Goal: Information Seeking & Learning: Learn about a topic

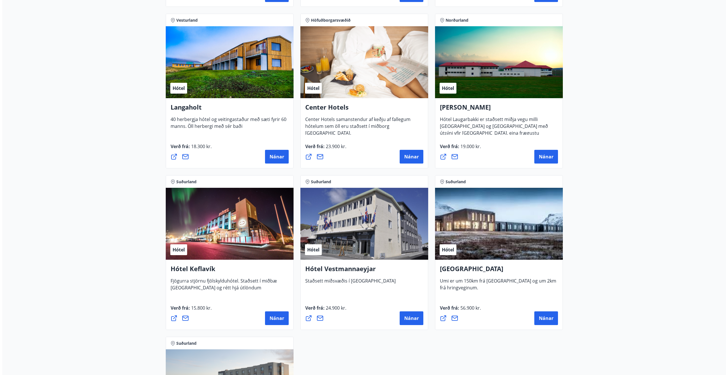
scroll to position [1398, 0]
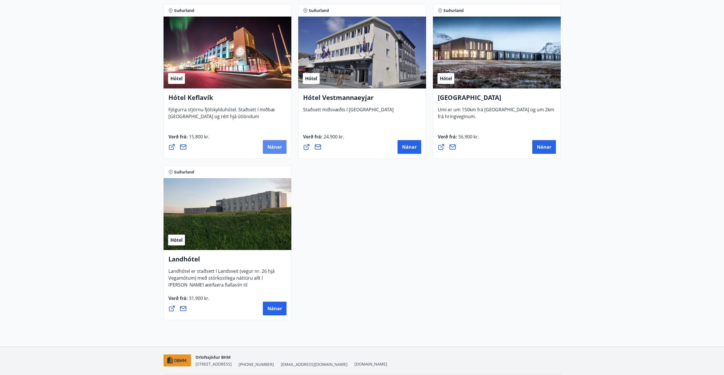
click at [270, 147] on span "Nánar" at bounding box center [274, 147] width 15 height 6
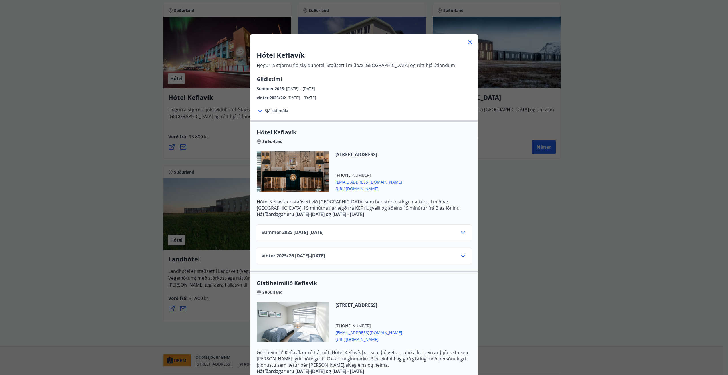
click at [280, 111] on span "Sjá skilmála" at bounding box center [276, 111] width 23 height 6
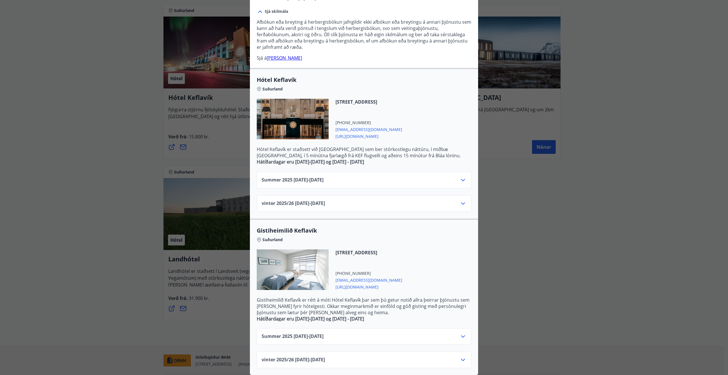
scroll to position [104, 0]
click at [462, 202] on icon at bounding box center [463, 203] width 4 height 2
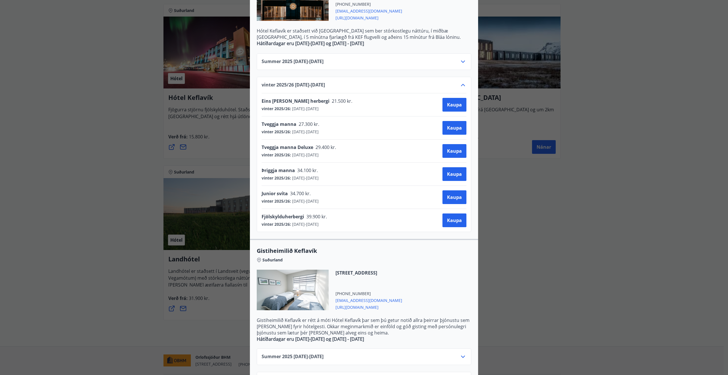
scroll to position [242, 0]
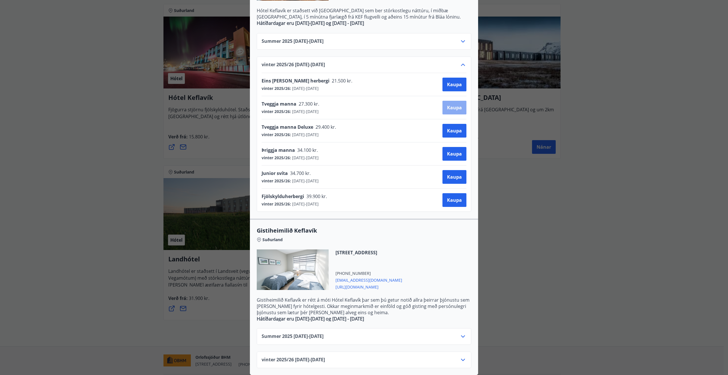
click at [449, 104] on span "Kaupa" at bounding box center [454, 107] width 15 height 6
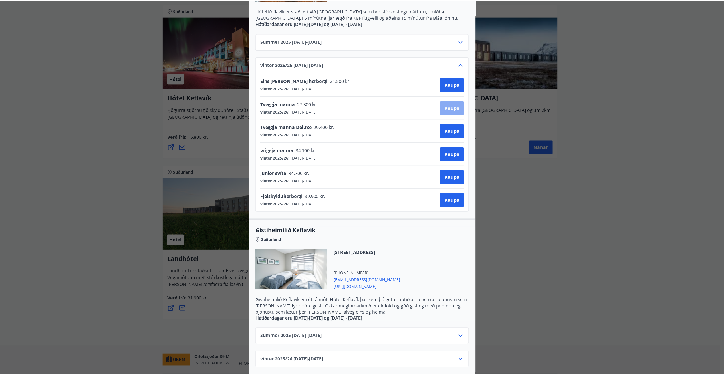
scroll to position [1, 0]
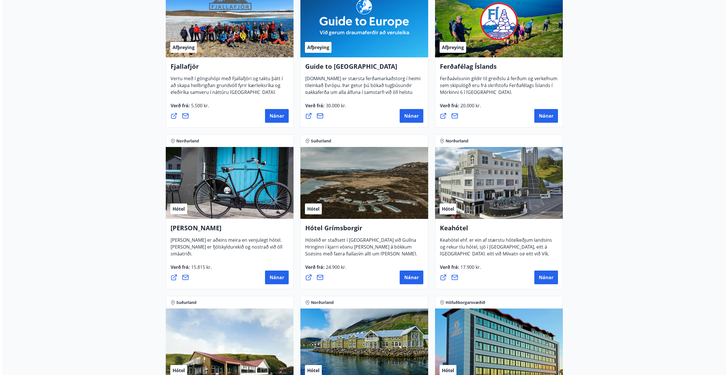
scroll to position [143, 0]
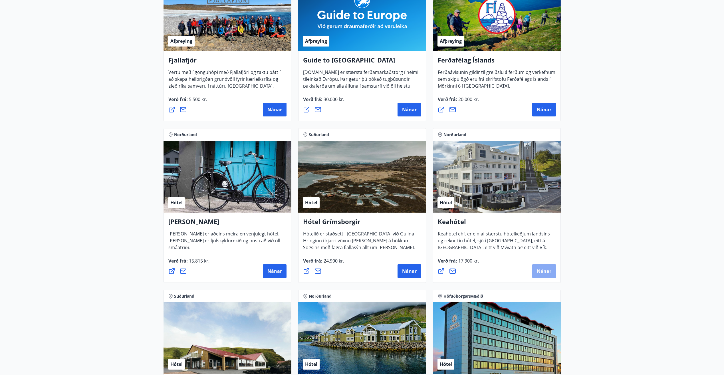
click at [549, 269] on span "Nánar" at bounding box center [544, 271] width 15 height 6
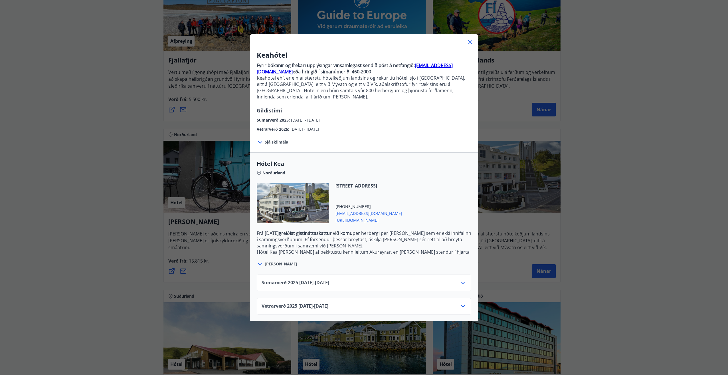
click at [278, 139] on span "Sjá skilmála" at bounding box center [276, 142] width 23 height 6
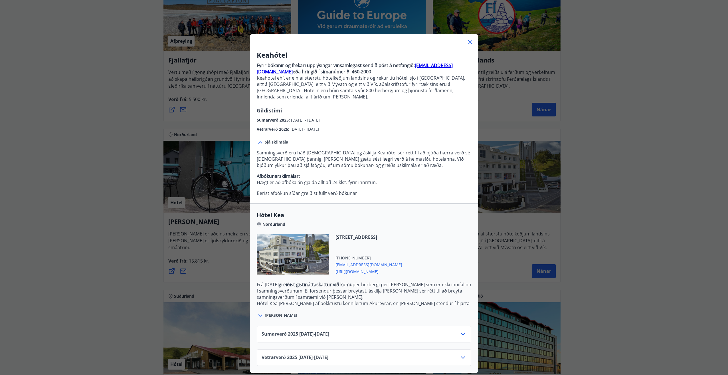
click at [462, 354] on icon at bounding box center [463, 357] width 7 height 7
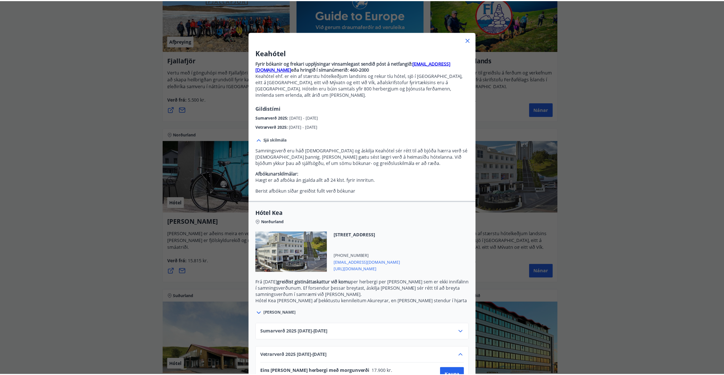
scroll to position [0, 0]
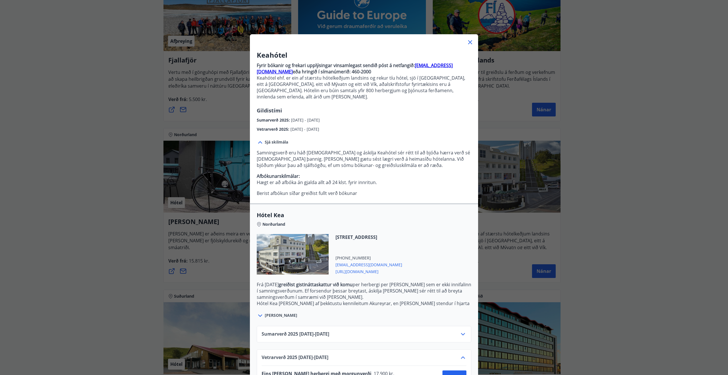
click at [469, 43] on icon at bounding box center [470, 42] width 7 height 7
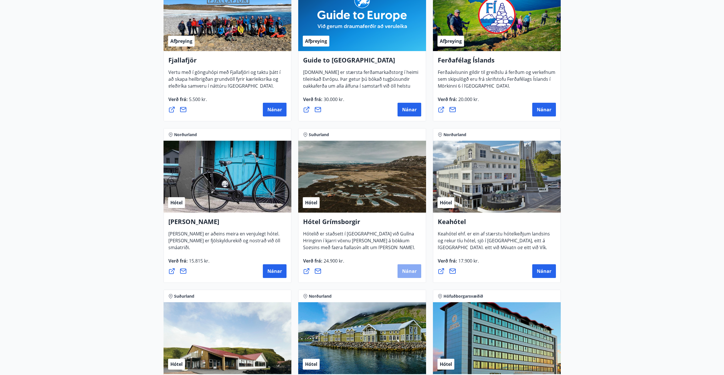
click at [414, 270] on span "Nánar" at bounding box center [409, 271] width 15 height 6
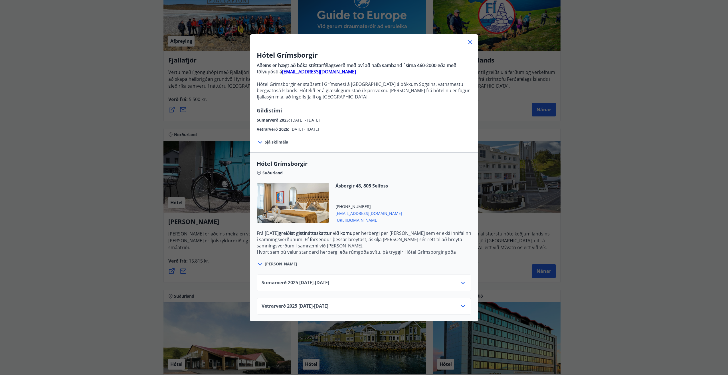
click at [462, 305] on icon at bounding box center [463, 306] width 7 height 7
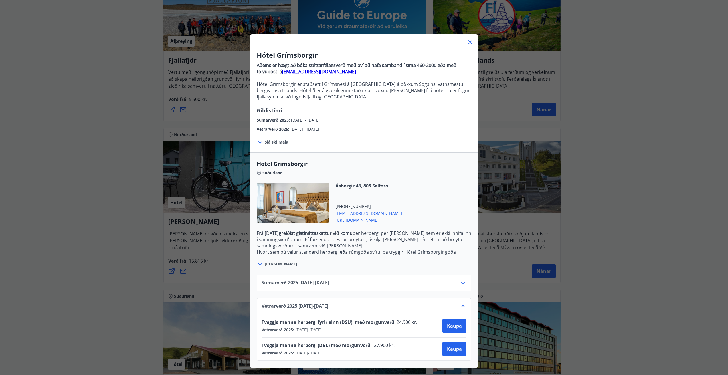
click at [468, 43] on icon at bounding box center [470, 42] width 7 height 7
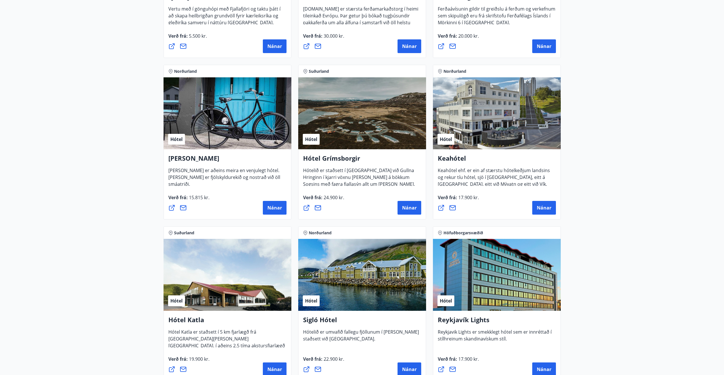
scroll to position [229, 0]
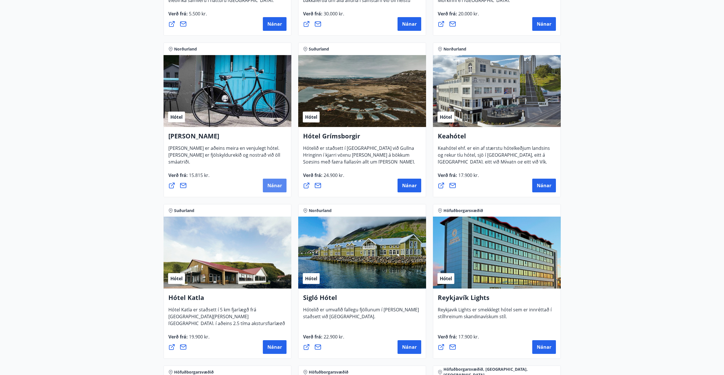
click at [275, 185] on span "Nánar" at bounding box center [274, 185] width 15 height 6
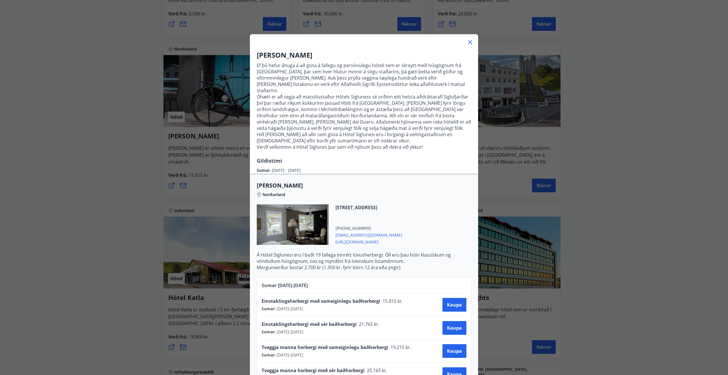
click at [467, 42] on icon at bounding box center [470, 42] width 7 height 7
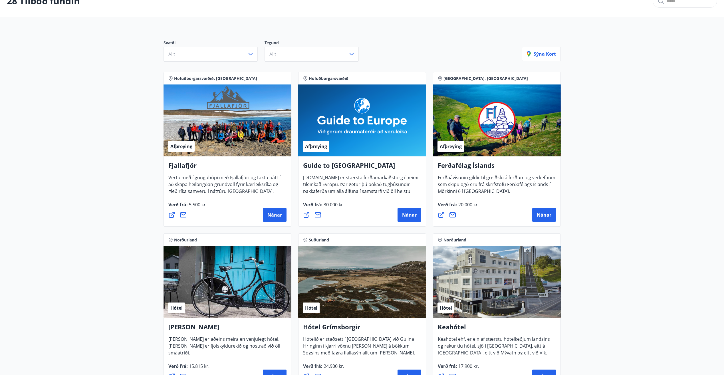
scroll to position [29, 0]
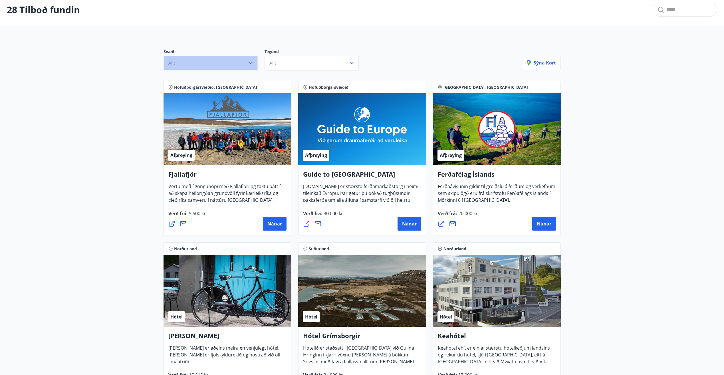
click at [251, 63] on icon "button" at bounding box center [250, 63] width 4 height 2
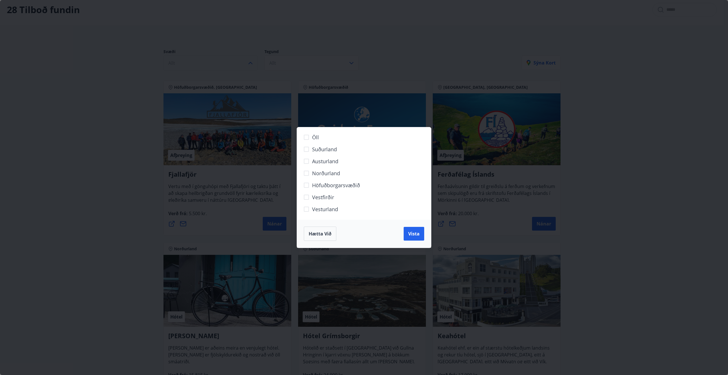
click at [313, 172] on span "Norðurland" at bounding box center [326, 172] width 28 height 7
click at [416, 228] on button "Vista" at bounding box center [414, 234] width 21 height 14
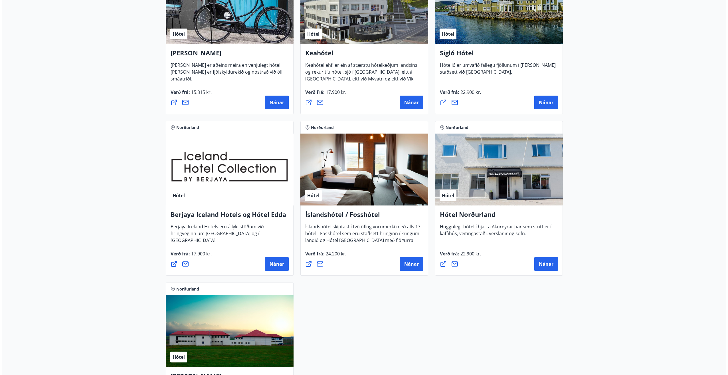
scroll to position [172, 0]
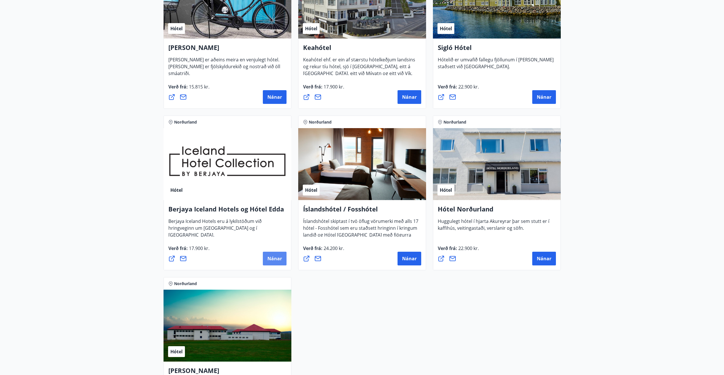
click at [274, 257] on span "Nánar" at bounding box center [274, 258] width 15 height 6
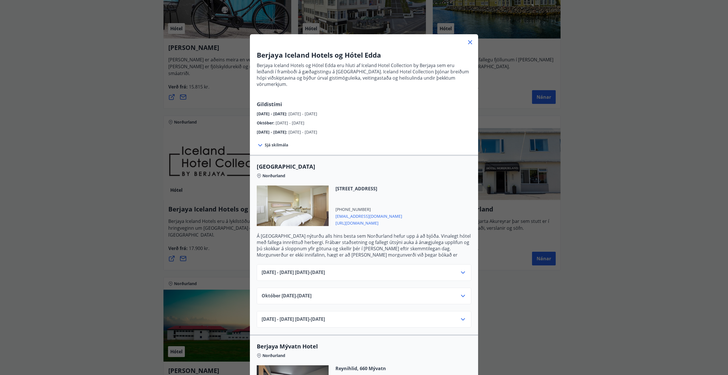
click at [461, 295] on icon at bounding box center [463, 296] width 4 height 2
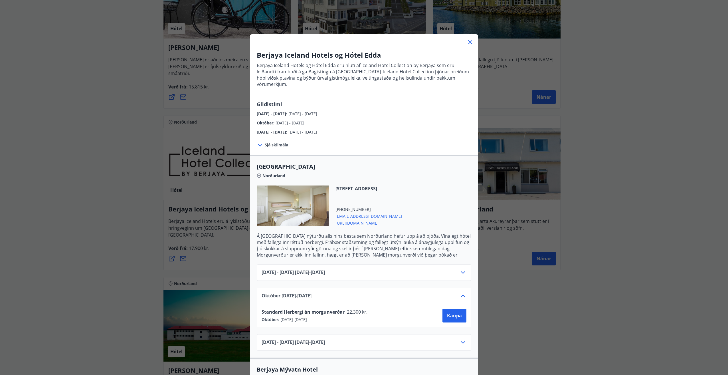
click at [468, 39] on icon at bounding box center [470, 42] width 7 height 7
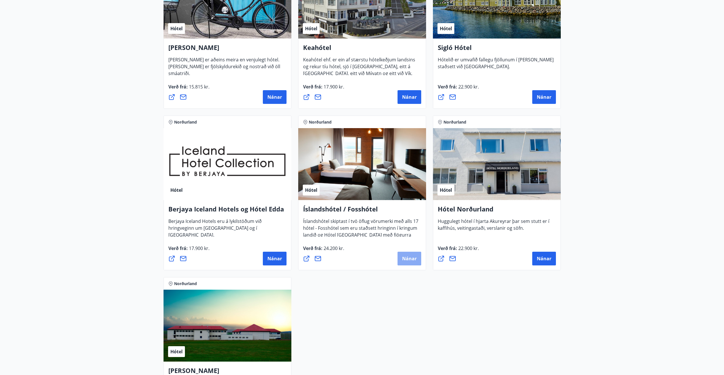
click at [408, 256] on span "Nánar" at bounding box center [409, 258] width 15 height 6
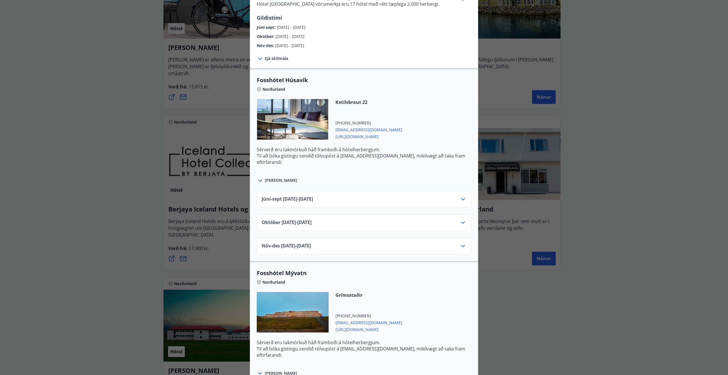
scroll to position [143, 0]
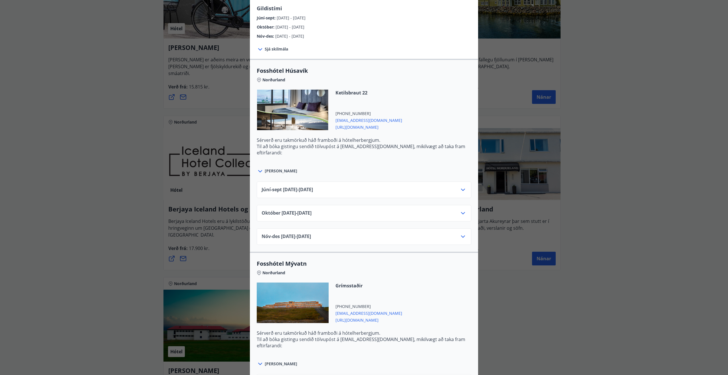
click at [463, 212] on icon at bounding box center [463, 213] width 7 height 7
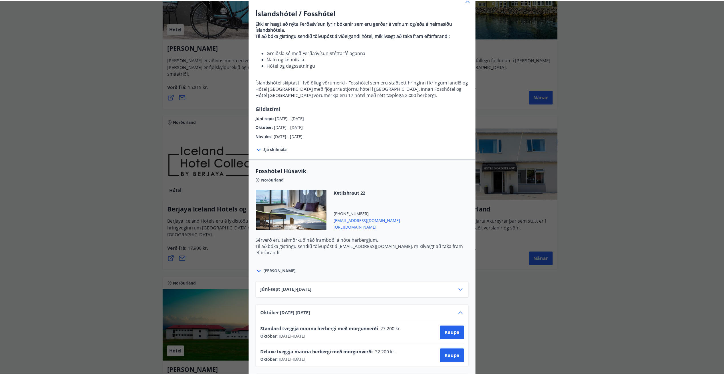
scroll to position [0, 0]
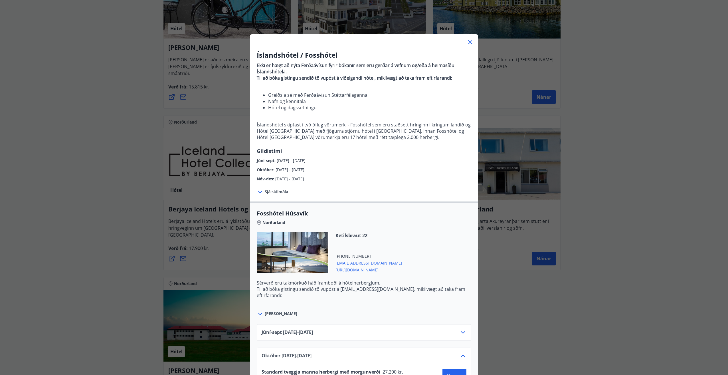
click at [283, 193] on span "Sjá skilmála" at bounding box center [276, 192] width 23 height 6
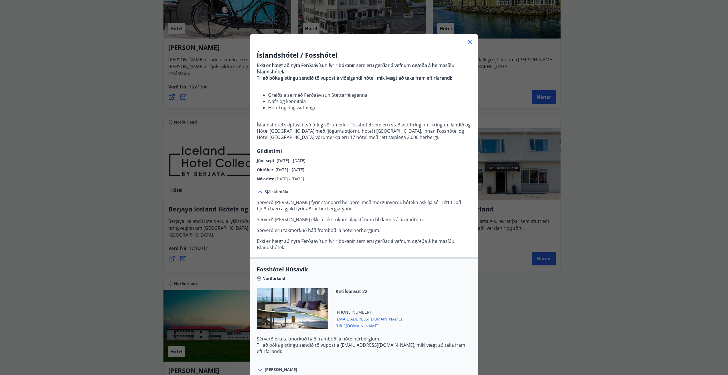
click at [471, 43] on icon at bounding box center [470, 42] width 7 height 7
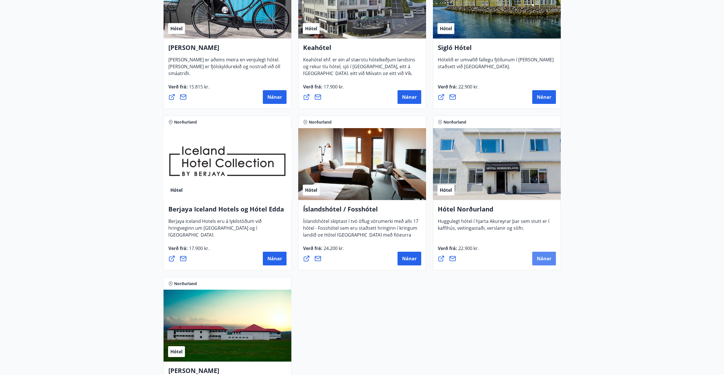
click at [536, 258] on button "Nánar" at bounding box center [544, 259] width 24 height 14
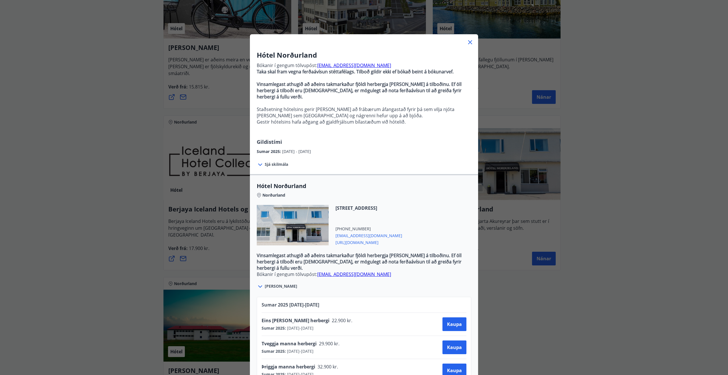
click at [359, 238] on span "[URL][DOMAIN_NAME]" at bounding box center [368, 241] width 67 height 7
click at [468, 41] on icon at bounding box center [470, 42] width 7 height 7
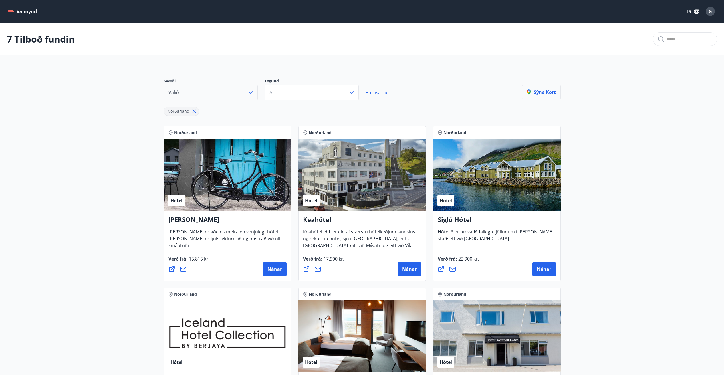
click at [539, 94] on p "Sýna kort" at bounding box center [541, 92] width 29 height 6
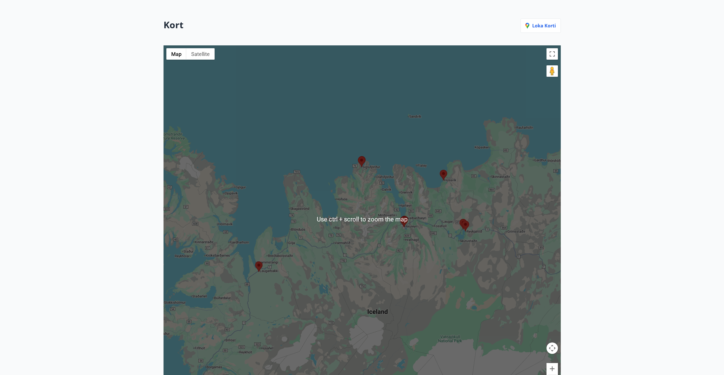
scroll to position [57, 0]
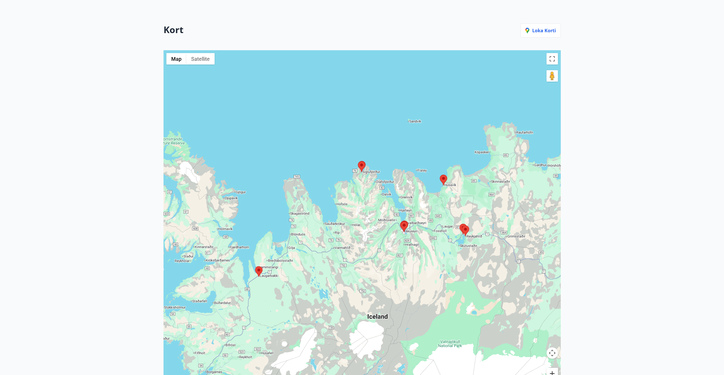
click at [553, 372] on button "Zoom in" at bounding box center [551, 373] width 11 height 11
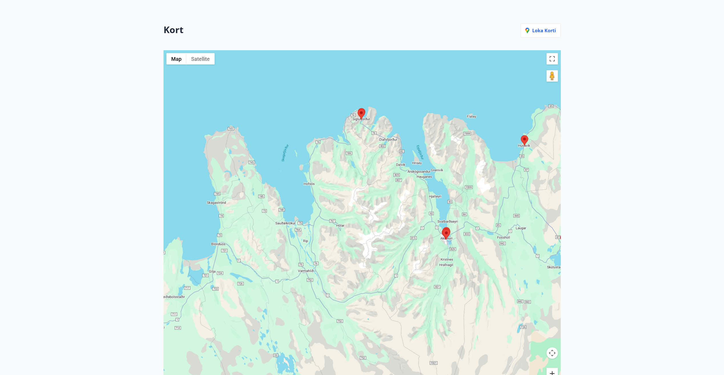
click at [553, 372] on button "Zoom in" at bounding box center [551, 373] width 11 height 11
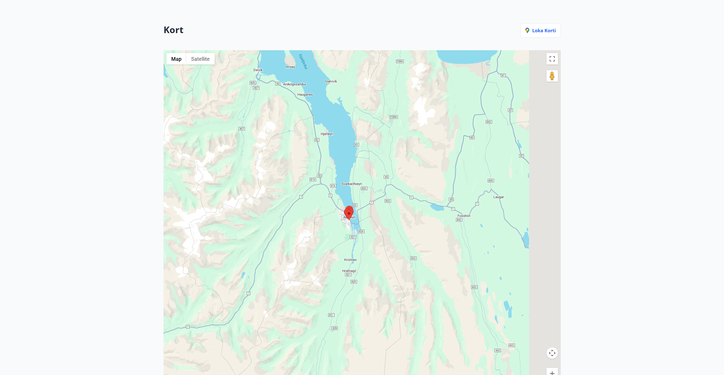
drag, startPoint x: 469, startPoint y: 268, endPoint x: 282, endPoint y: 231, distance: 190.8
click at [282, 231] on div at bounding box center [361, 223] width 397 height 347
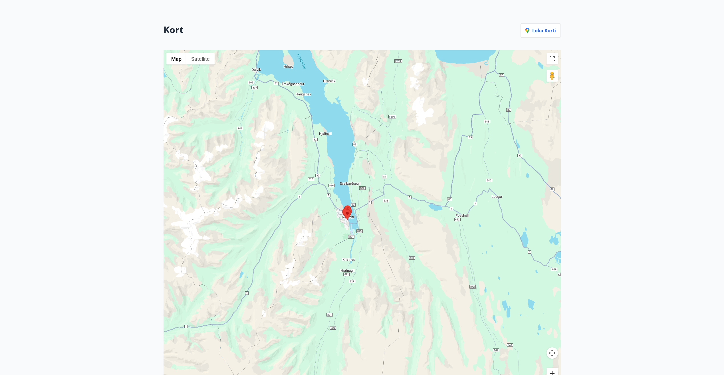
click at [552, 372] on button "Zoom in" at bounding box center [551, 373] width 11 height 11
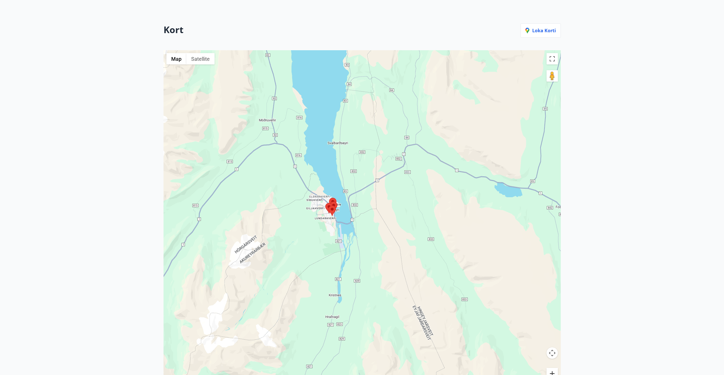
click at [552, 372] on button "Zoom in" at bounding box center [551, 373] width 11 height 11
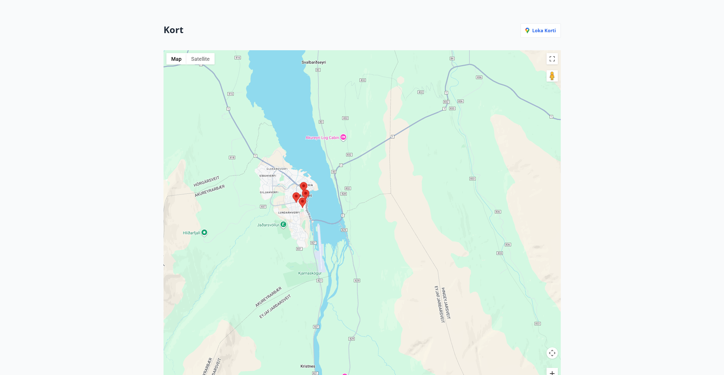
click at [552, 372] on button "Zoom in" at bounding box center [551, 373] width 11 height 11
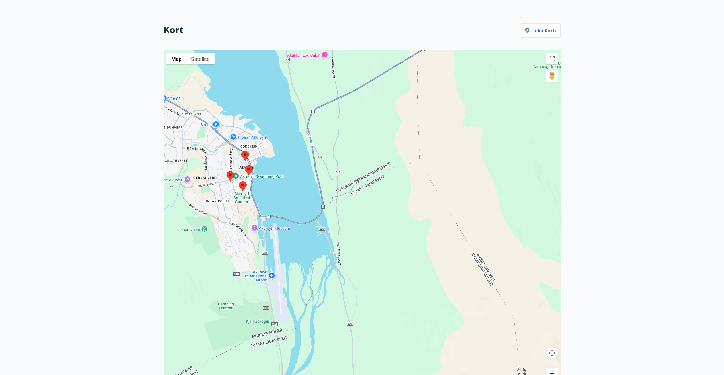
click at [552, 372] on button "Zoom in" at bounding box center [551, 373] width 11 height 11
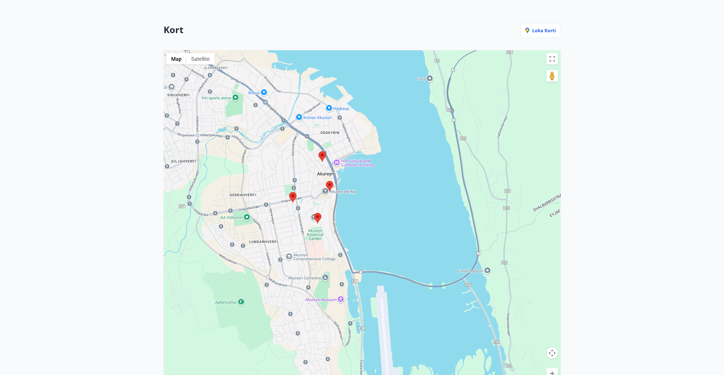
drag, startPoint x: 244, startPoint y: 210, endPoint x: 440, endPoint y: 272, distance: 205.2
click at [440, 272] on div at bounding box center [361, 223] width 397 height 347
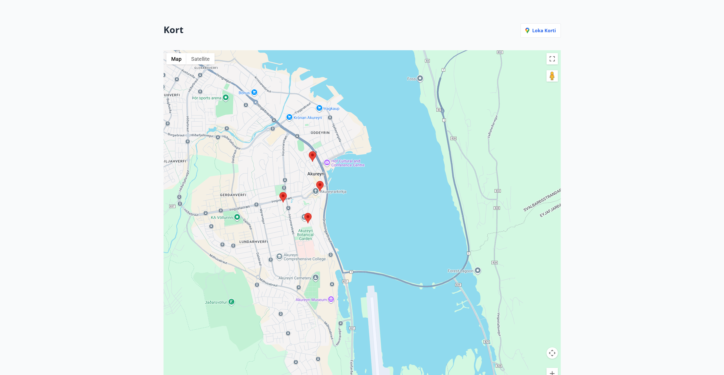
click at [319, 183] on img at bounding box center [319, 186] width 7 height 11
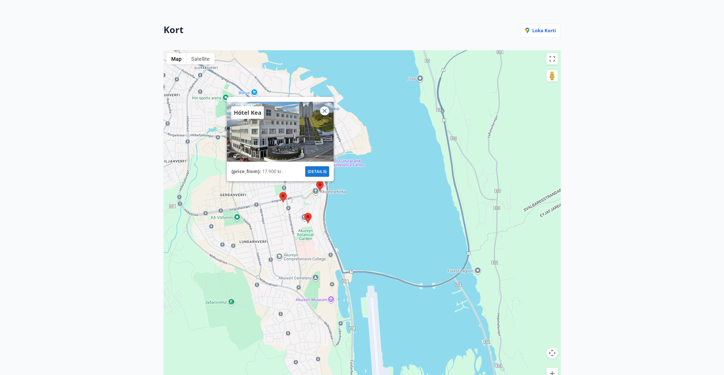
click at [309, 216] on img at bounding box center [307, 218] width 7 height 11
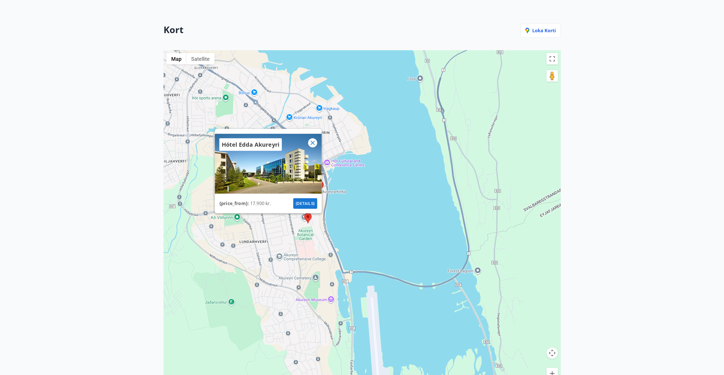
click at [312, 141] on icon at bounding box center [312, 142] width 7 height 7
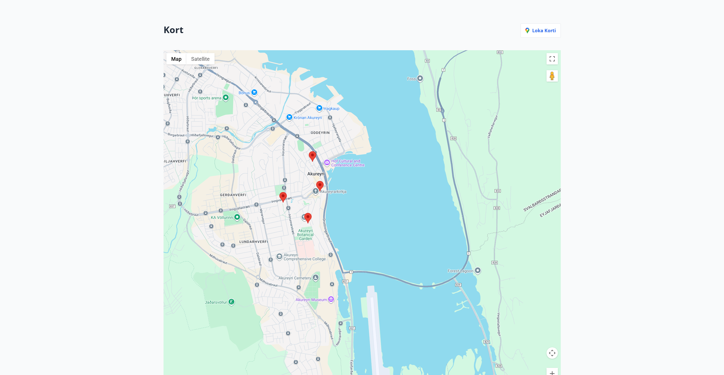
click at [284, 194] on img at bounding box center [282, 197] width 7 height 11
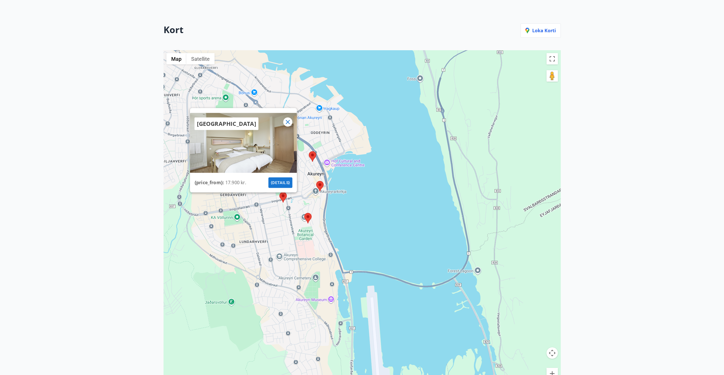
click at [287, 119] on icon at bounding box center [287, 122] width 7 height 7
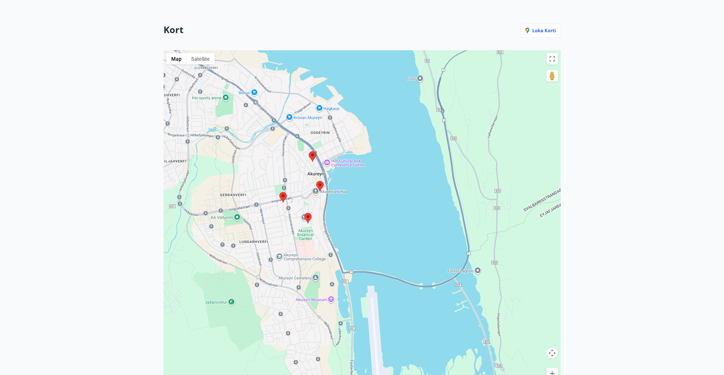
click at [313, 153] on img at bounding box center [312, 156] width 7 height 11
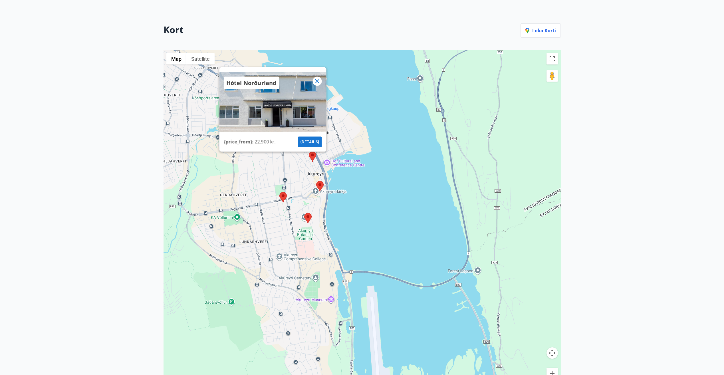
click at [316, 78] on icon at bounding box center [316, 81] width 7 height 7
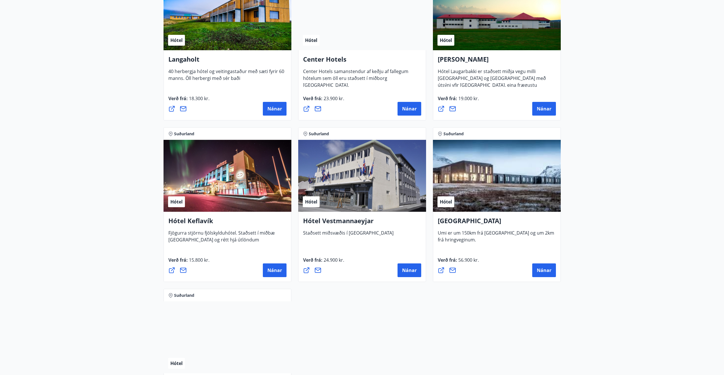
scroll to position [1312, 0]
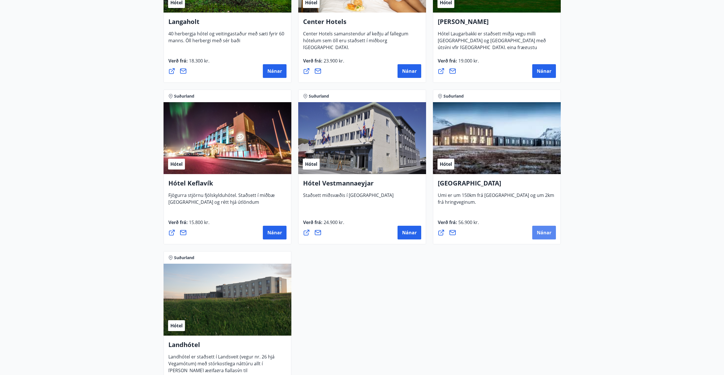
click at [544, 231] on span "Nánar" at bounding box center [544, 232] width 15 height 6
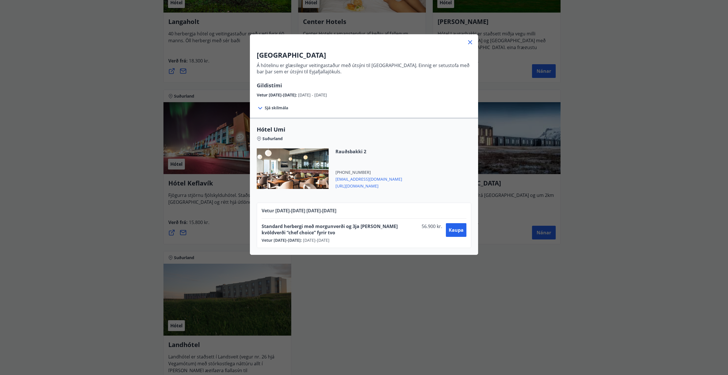
click at [273, 110] on span "Sjá skilmála" at bounding box center [276, 108] width 23 height 6
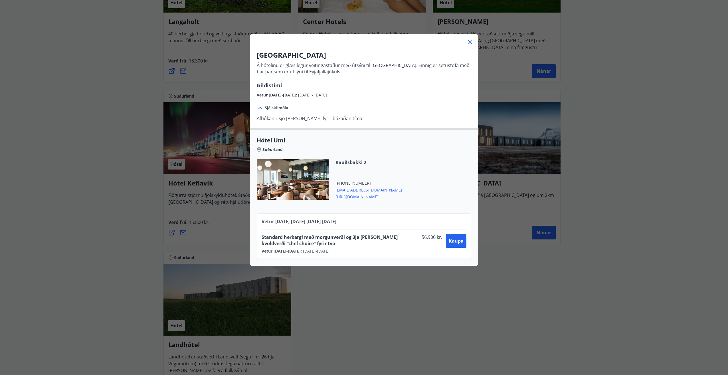
click at [351, 197] on span "https://hotelumi.is/" at bounding box center [368, 196] width 67 height 7
click at [468, 42] on icon at bounding box center [470, 42] width 4 height 4
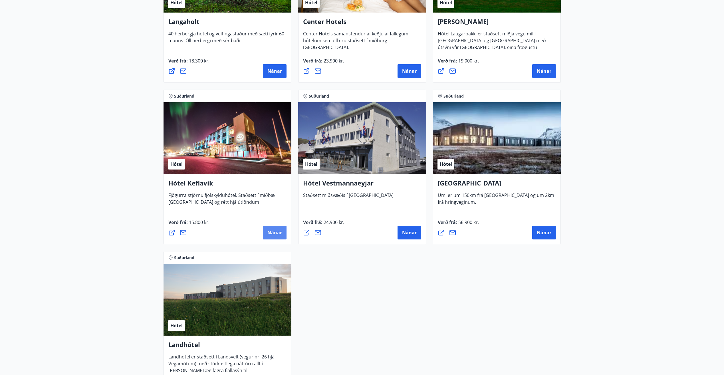
click at [278, 232] on span "Nánar" at bounding box center [274, 232] width 15 height 6
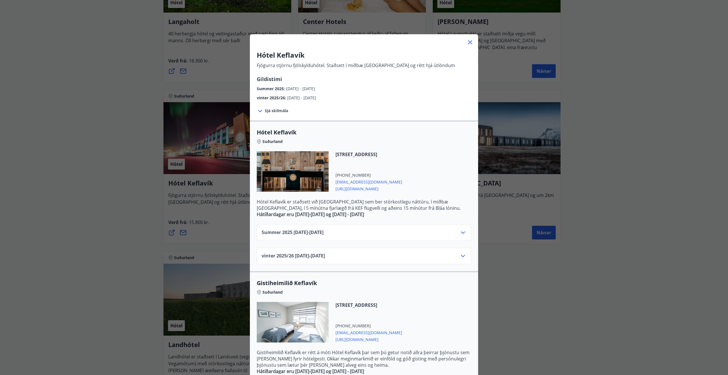
click at [356, 189] on span "[URL][DOMAIN_NAME]" at bounding box center [368, 188] width 67 height 7
click at [460, 255] on icon at bounding box center [463, 255] width 7 height 7
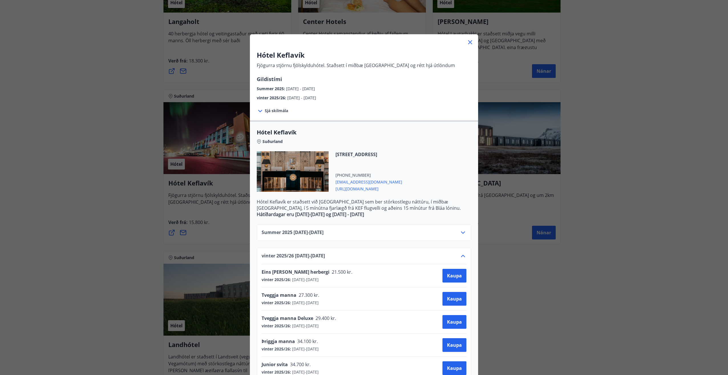
drag, startPoint x: 374, startPoint y: 96, endPoint x: 379, endPoint y: 111, distance: 16.2
click at [379, 111] on div "Hótel Keflavík Fjögurra stjörnu fjölskylduhótel. Staðsett í miðbæ Keflavíkur og…" at bounding box center [364, 306] width 228 height 520
drag, startPoint x: 379, startPoint y: 111, endPoint x: 412, endPoint y: 43, distance: 75.8
click at [412, 43] on div at bounding box center [364, 39] width 228 height 11
click at [470, 42] on icon at bounding box center [470, 42] width 7 height 7
